Goal: Task Accomplishment & Management: Manage account settings

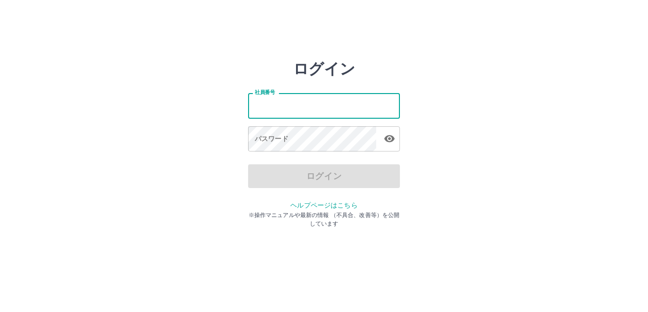
click at [285, 107] on input "社員番号" at bounding box center [324, 105] width 152 height 25
type input "*******"
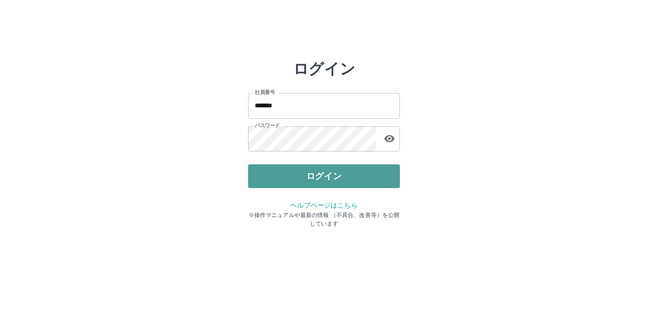
click at [303, 177] on button "ログイン" at bounding box center [324, 176] width 152 height 24
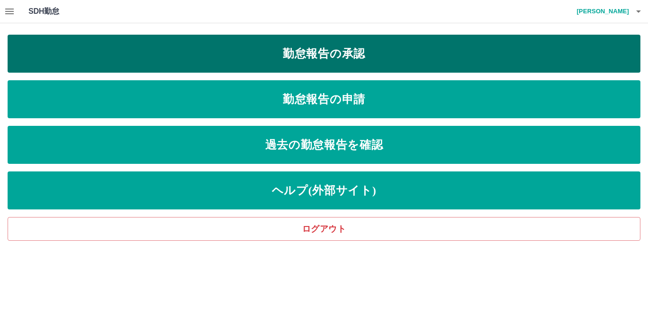
click at [332, 54] on link "勤怠報告の承認" at bounding box center [324, 54] width 633 height 38
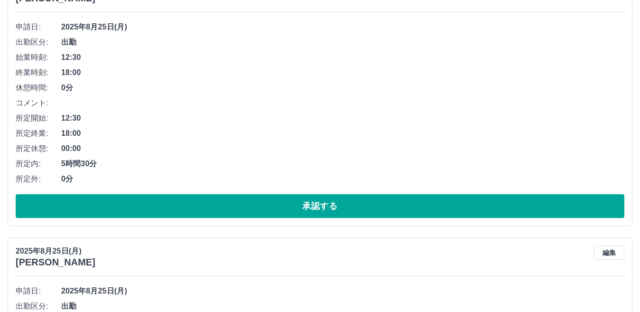
scroll to position [142, 0]
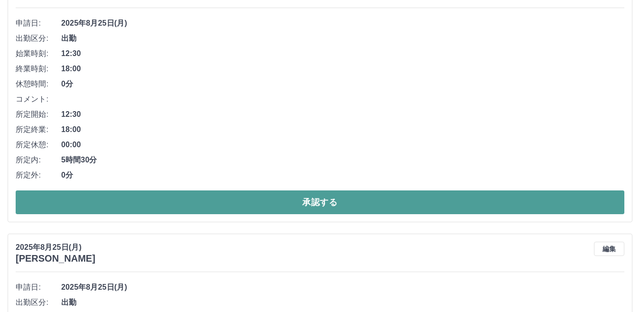
click at [240, 199] on button "承認する" at bounding box center [320, 202] width 609 height 24
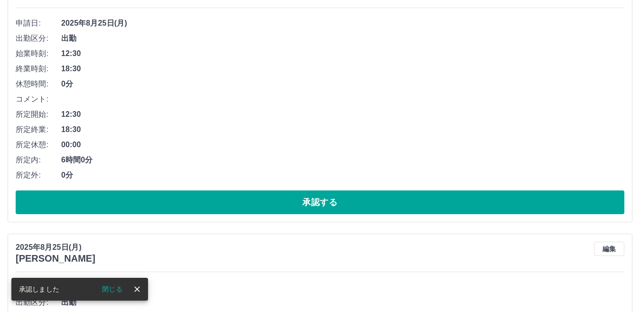
scroll to position [0, 0]
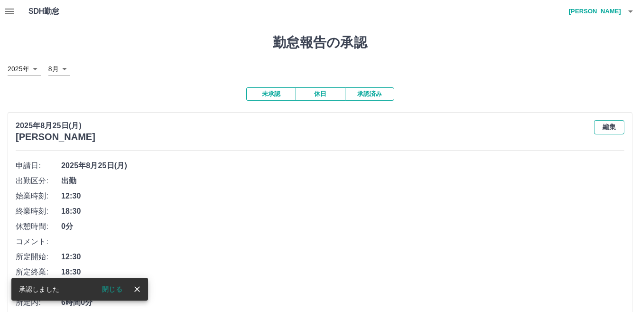
click at [608, 123] on button "編集" at bounding box center [609, 127] width 30 height 14
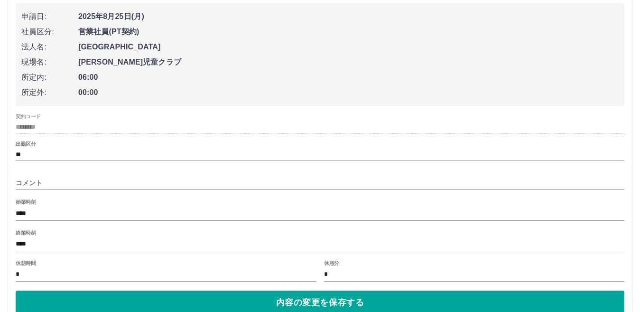
scroll to position [237, 0]
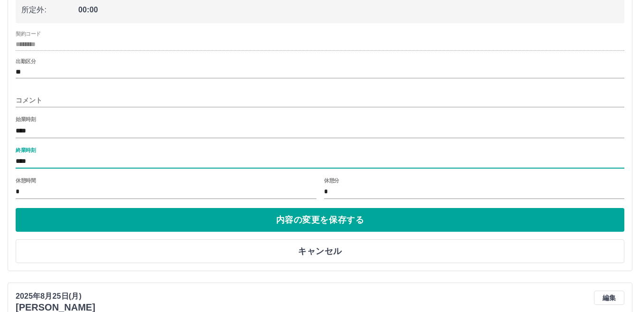
click at [46, 163] on input "****" at bounding box center [320, 162] width 609 height 14
type input "****"
click at [72, 99] on input "コメント" at bounding box center [320, 100] width 609 height 14
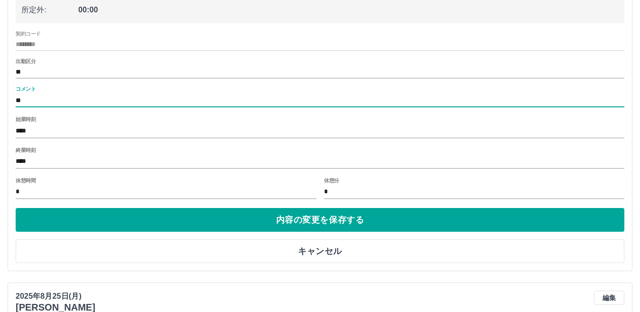
type input "*"
type input "*******"
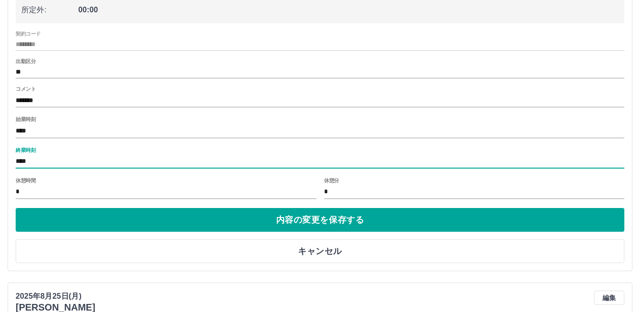
click at [108, 160] on input "****" at bounding box center [320, 162] width 609 height 14
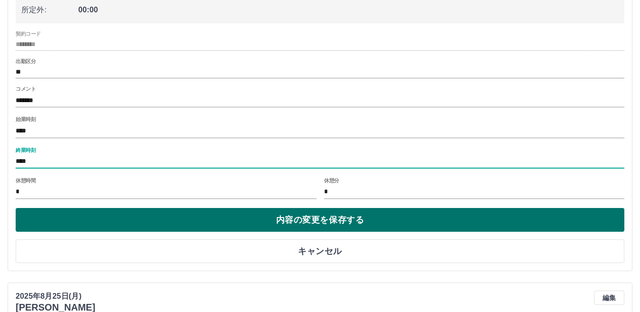
click at [110, 221] on button "内容の変更を保存する" at bounding box center [320, 220] width 609 height 24
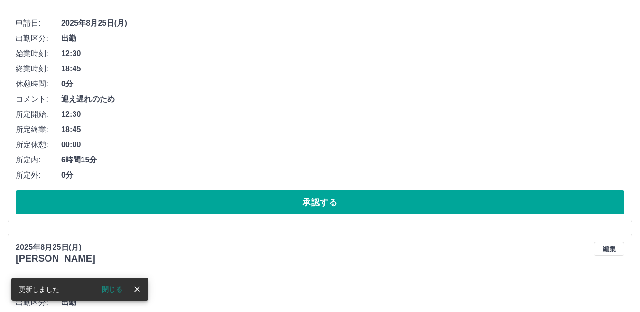
scroll to position [190, 0]
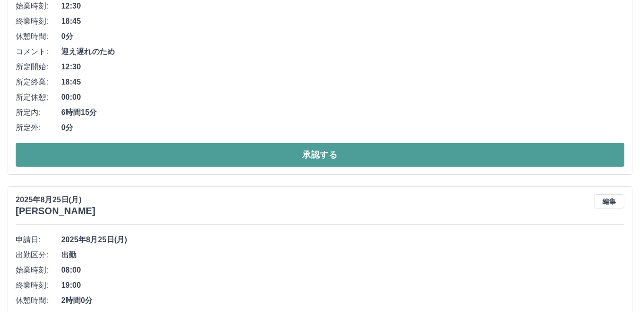
click at [185, 156] on button "承認する" at bounding box center [320, 155] width 609 height 24
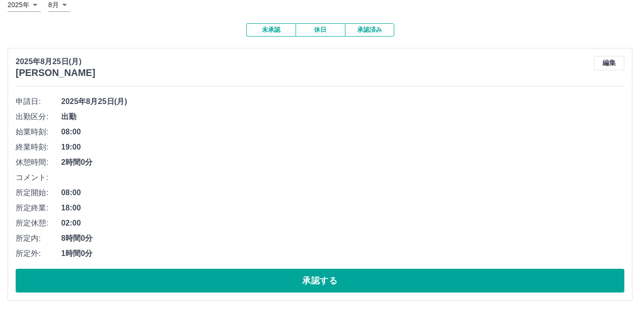
scroll to position [65, 0]
click at [382, 25] on button "承認済み" at bounding box center [369, 29] width 49 height 13
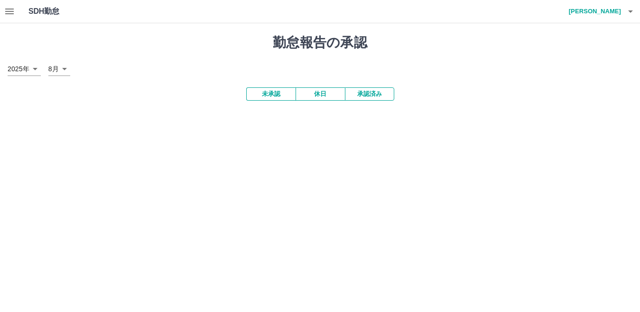
scroll to position [0, 0]
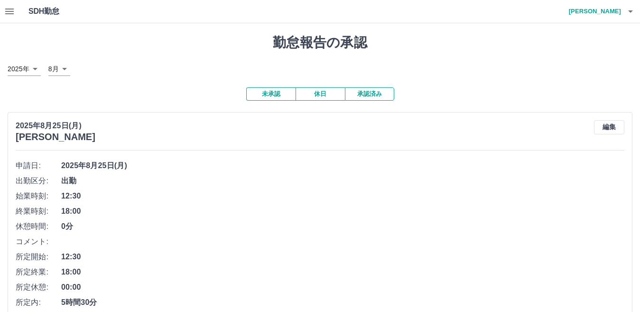
click at [373, 96] on button "承認済み" at bounding box center [369, 93] width 49 height 13
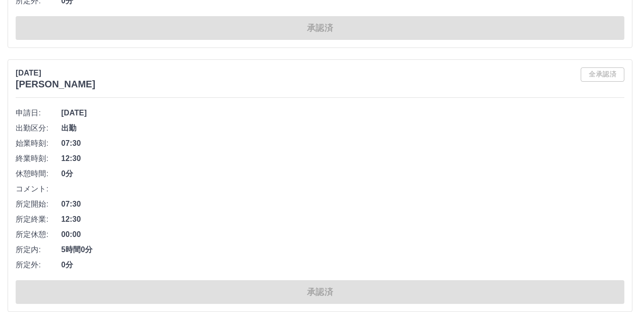
scroll to position [6254, 0]
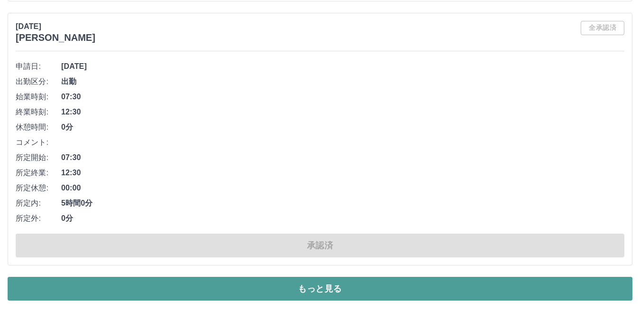
click at [326, 287] on button "もっと見る" at bounding box center [320, 289] width 625 height 24
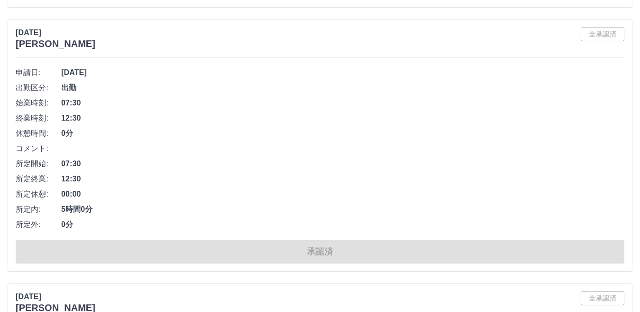
scroll to position [4119, 0]
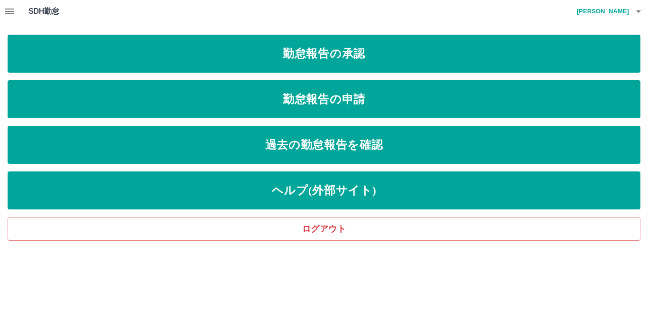
click at [10, 13] on icon "button" at bounding box center [9, 11] width 11 height 11
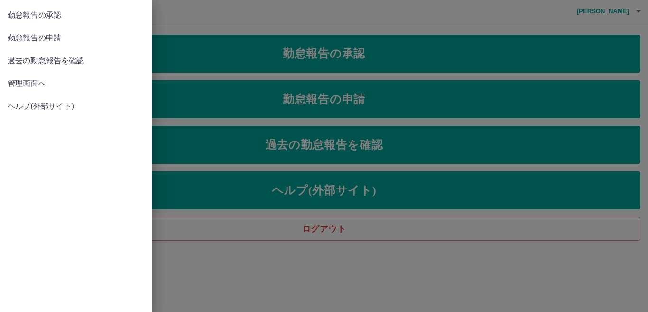
click at [51, 16] on span "勤怠報告の承認" at bounding box center [76, 14] width 137 height 11
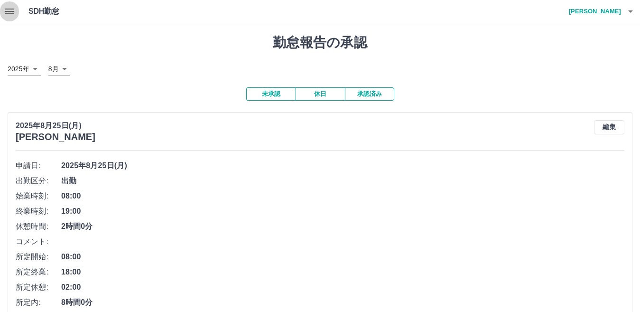
click at [9, 12] on icon "button" at bounding box center [9, 11] width 11 height 11
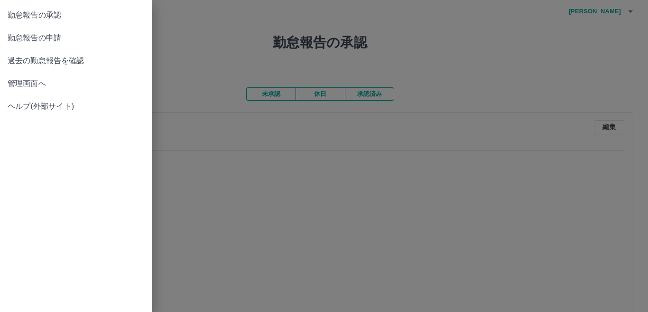
click at [36, 82] on span "管理画面へ" at bounding box center [76, 83] width 137 height 11
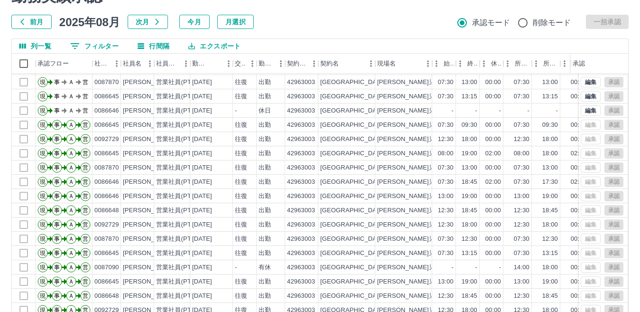
scroll to position [89, 0]
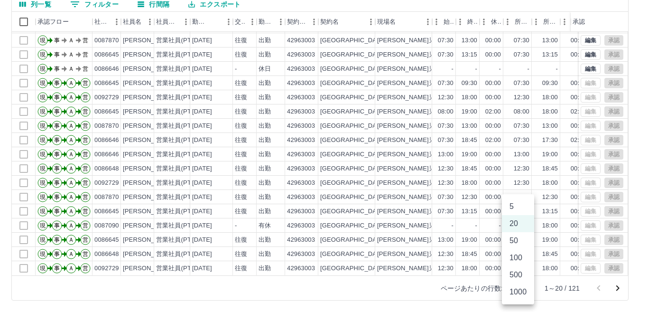
click at [522, 289] on body "SDH勤怠 鬼子　[PERSON_NAME] 勤務実績承認 前月 [DATE] 次月 今月 月選択 承認モード 削除モード 一括承認 列一覧 0 フィルター …" at bounding box center [324, 111] width 648 height 401
click at [614, 287] on div at bounding box center [324, 156] width 648 height 312
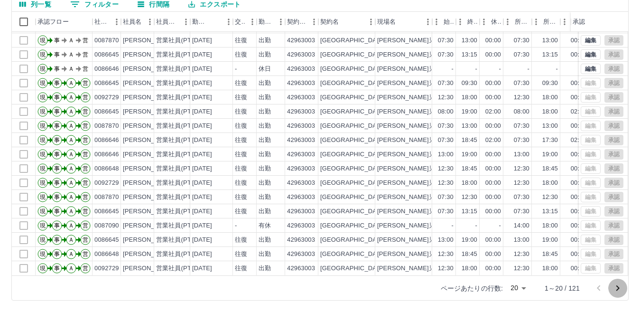
click at [617, 287] on icon "次のページへ" at bounding box center [617, 288] width 3 height 6
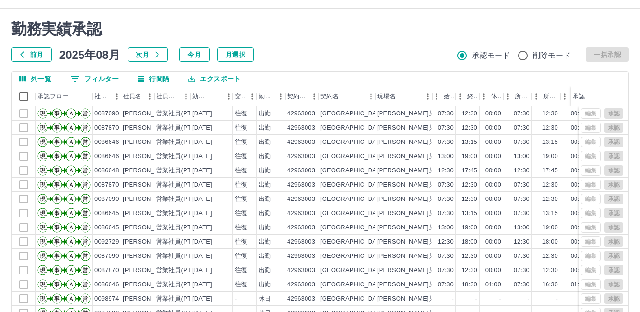
scroll to position [0, 0]
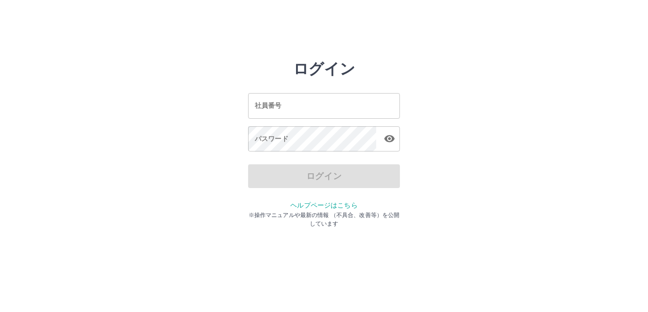
click at [297, 106] on input "社員番号" at bounding box center [324, 105] width 152 height 25
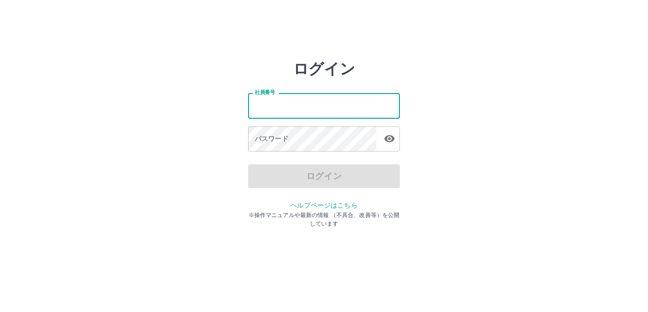
type input "*******"
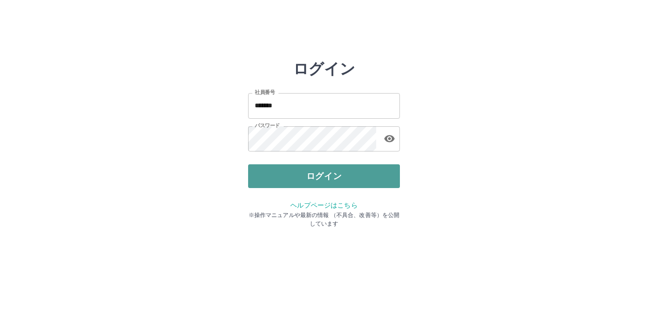
click at [330, 174] on button "ログイン" at bounding box center [324, 176] width 152 height 24
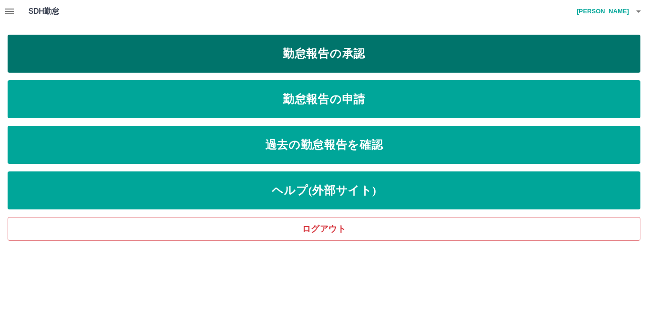
click at [269, 52] on link "勤怠報告の承認" at bounding box center [324, 54] width 633 height 38
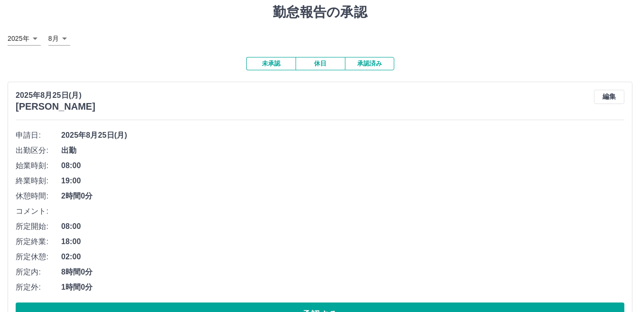
scroll to position [65, 0]
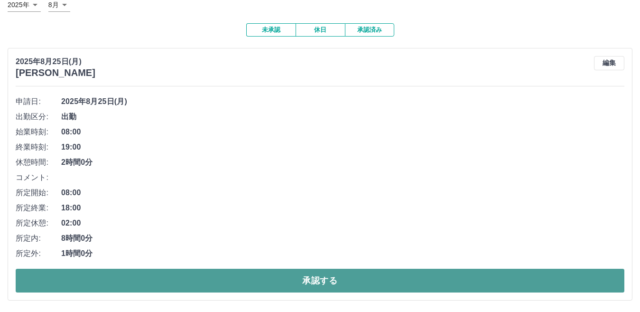
click at [246, 276] on button "承認する" at bounding box center [320, 281] width 609 height 24
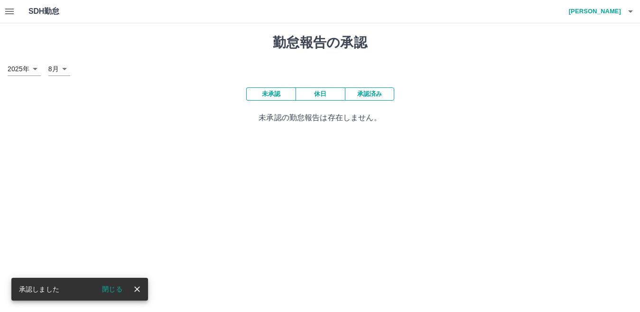
scroll to position [0, 0]
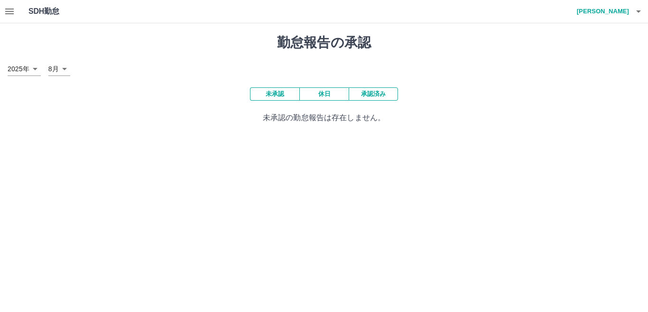
click at [374, 92] on button "承認済み" at bounding box center [373, 93] width 49 height 13
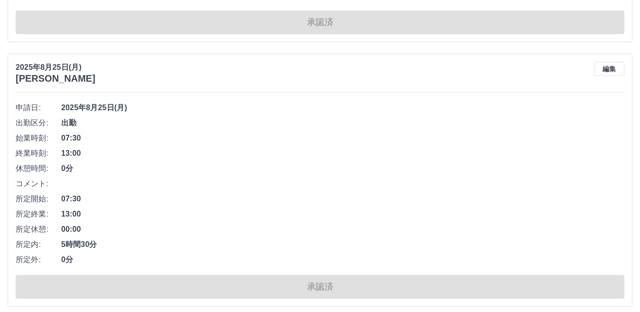
scroll to position [380, 0]
